Goal: Information Seeking & Learning: Learn about a topic

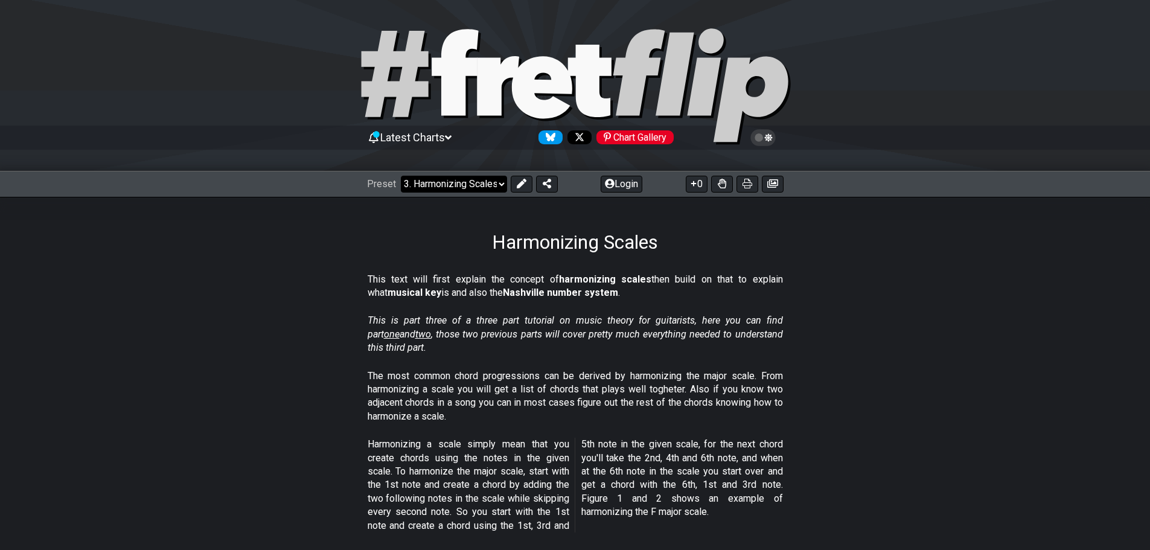
click at [457, 186] on select "Welcome to #fretflip! Initial Preset Custom Preset Minor Pentatonic Major Penta…" at bounding box center [454, 184] width 106 height 17
click at [401, 176] on select "Welcome to #fretflip! Initial Preset Custom Preset Minor Pentatonic Major Penta…" at bounding box center [454, 184] width 106 height 17
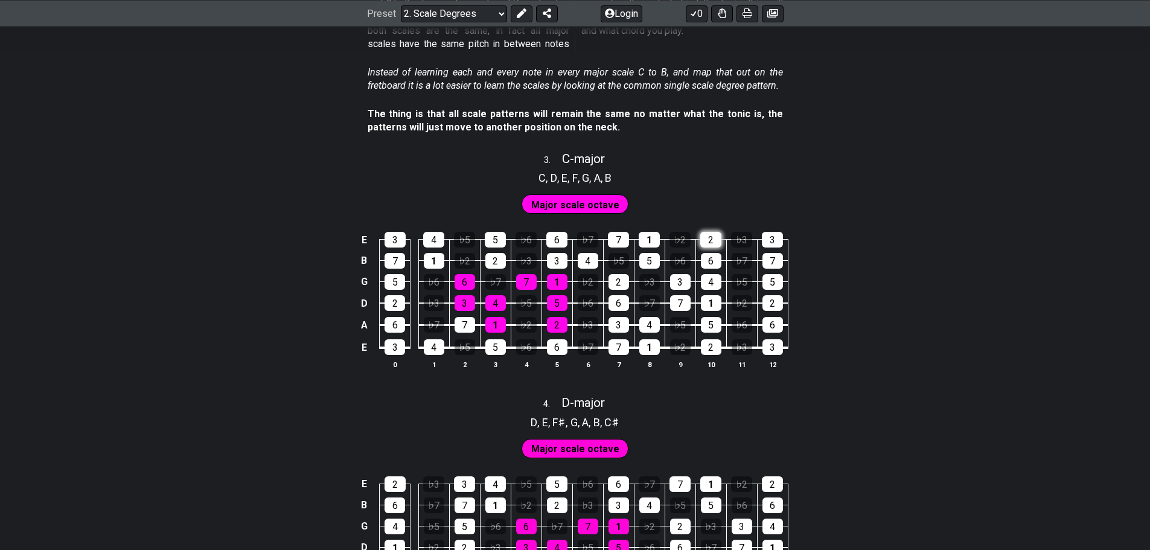
scroll to position [1388, 0]
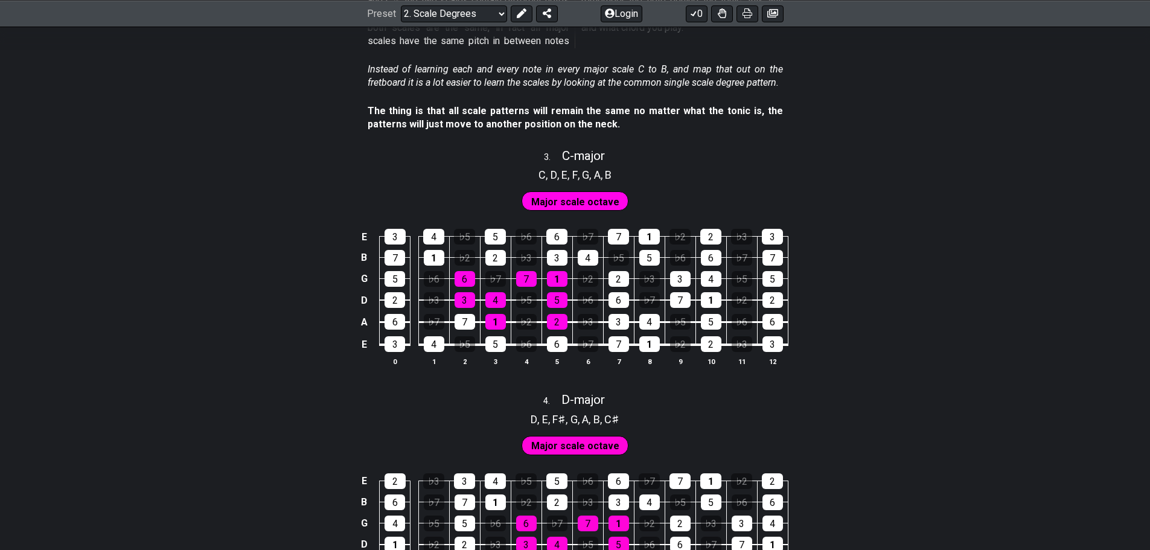
click at [576, 202] on span "Major scale octave" at bounding box center [575, 202] width 88 height 18
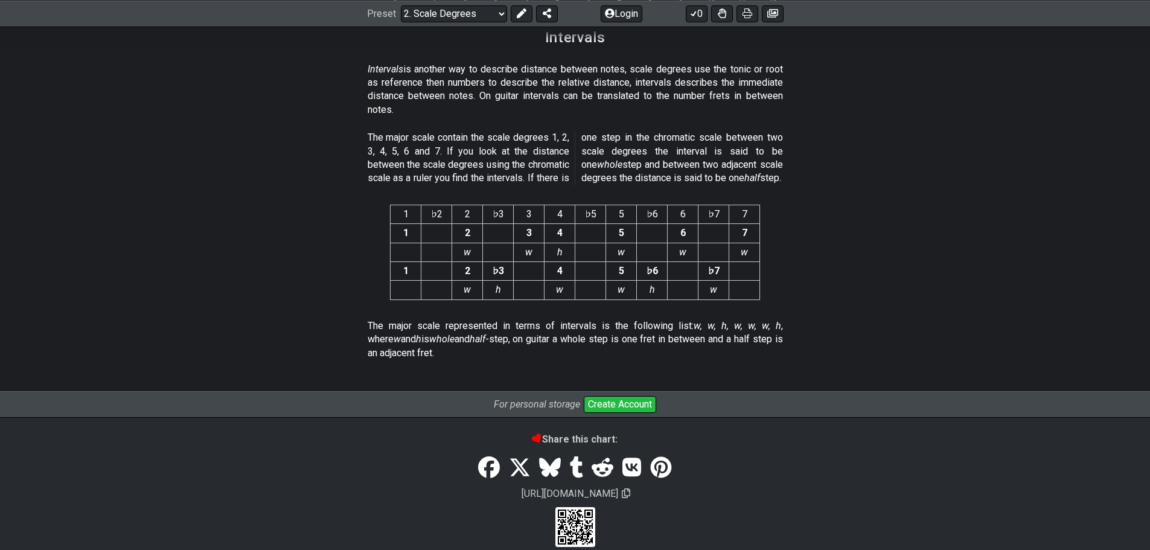
scroll to position [3139, 0]
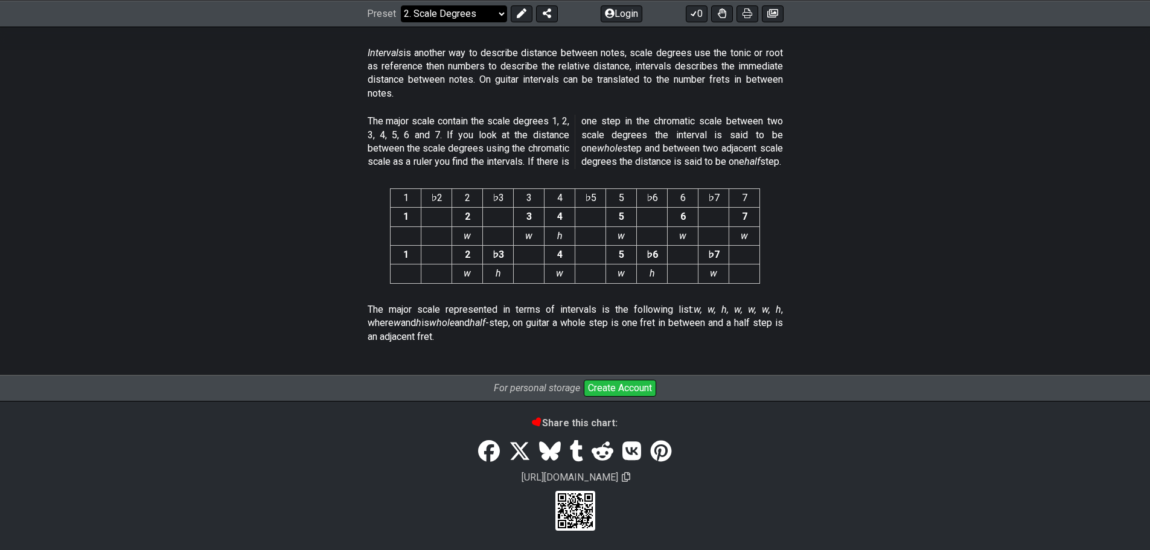
click at [485, 10] on select "Welcome to #fretflip! Initial Preset Custom Preset Minor Pentatonic Major Penta…" at bounding box center [454, 13] width 106 height 17
click at [401, 22] on select "Welcome to #fretflip! Initial Preset Custom Preset Minor Pentatonic Major Penta…" at bounding box center [454, 13] width 106 height 17
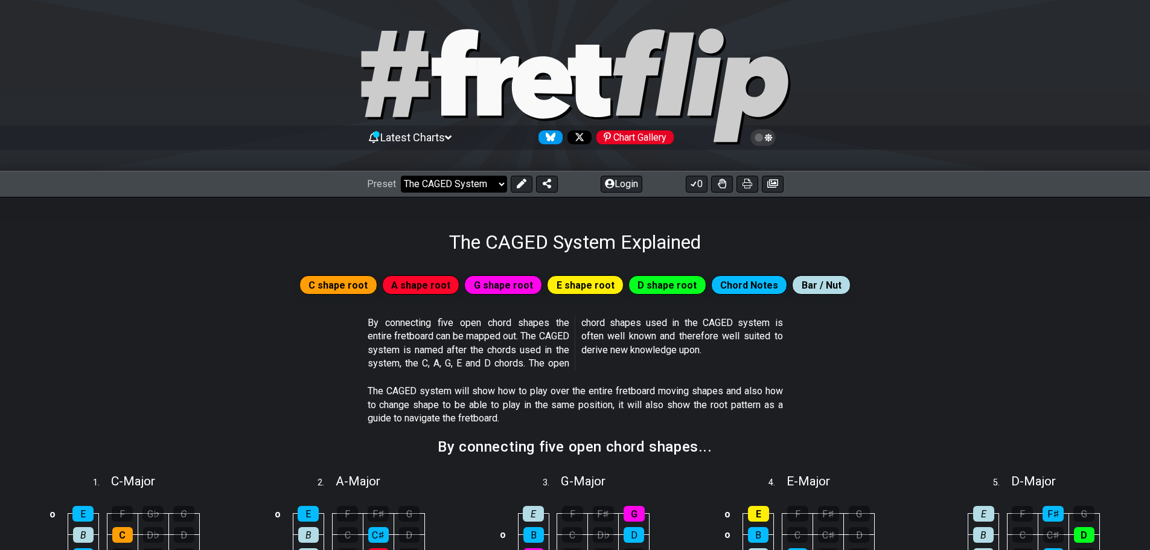
click at [496, 187] on select "Welcome to #fretflip! Initial Preset Custom Preset Minor Pentatonic Major Penta…" at bounding box center [454, 184] width 106 height 17
click at [474, 181] on select "Welcome to #fretflip! Initial Preset Custom Preset Minor Pentatonic Major Penta…" at bounding box center [454, 184] width 106 height 17
click at [401, 176] on select "Welcome to #fretflip! Initial Preset Custom Preset Minor Pentatonic Major Penta…" at bounding box center [454, 184] width 106 height 17
select select "/harmonizing-scales"
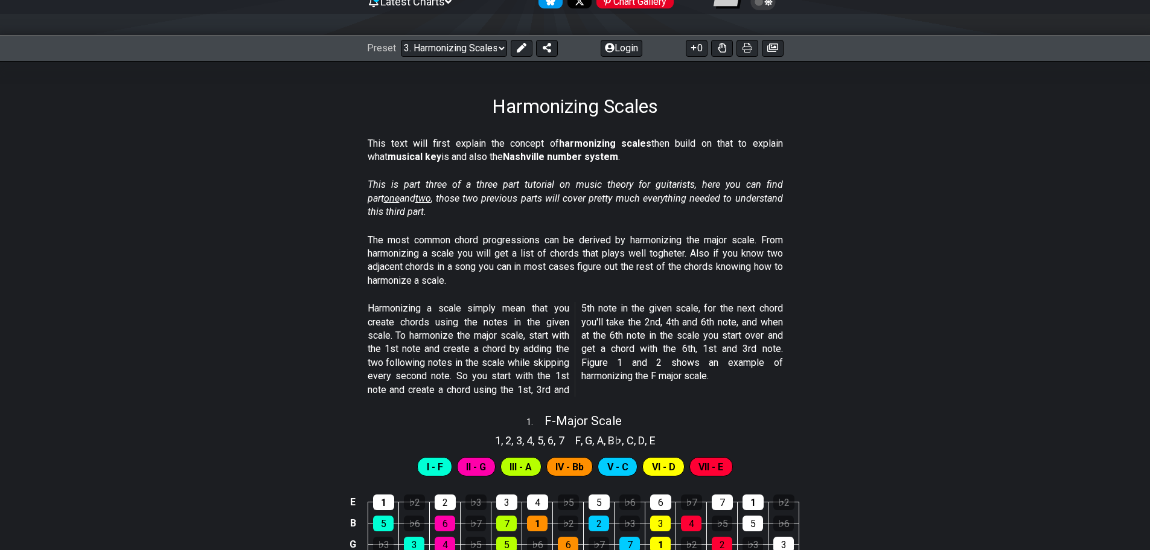
scroll to position [121, 0]
